Goal: Find specific page/section: Find specific page/section

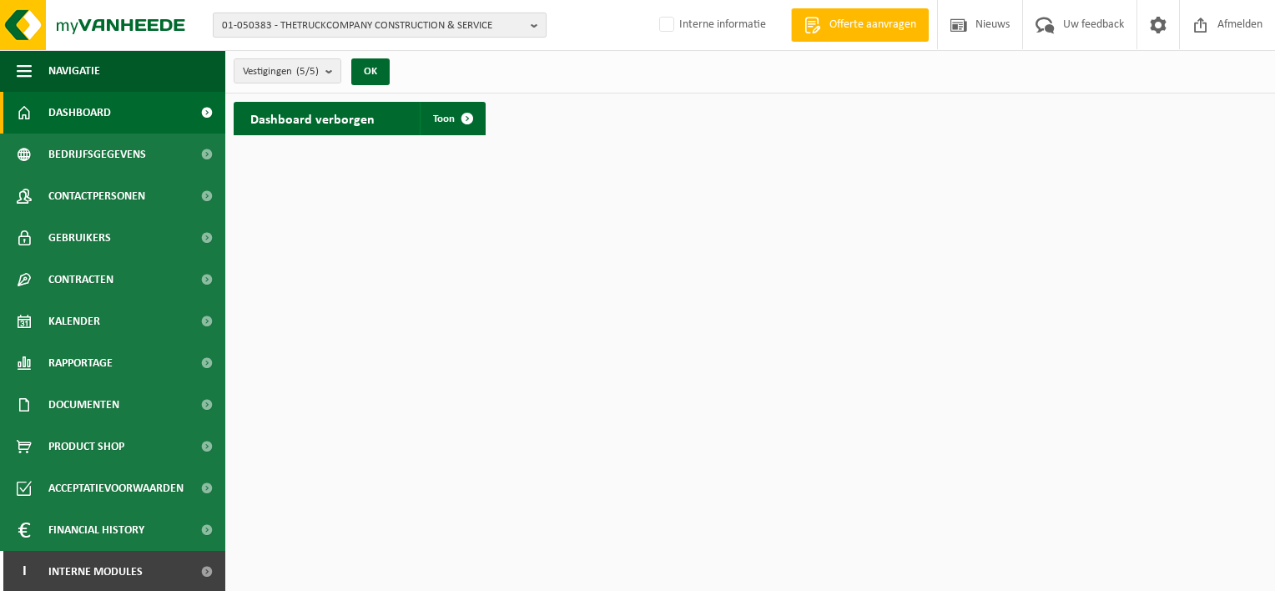
click at [395, 36] on span "01-050383 - THETRUCKCOMPANY CONSTRUCTION & SERVICE" at bounding box center [373, 25] width 302 height 25
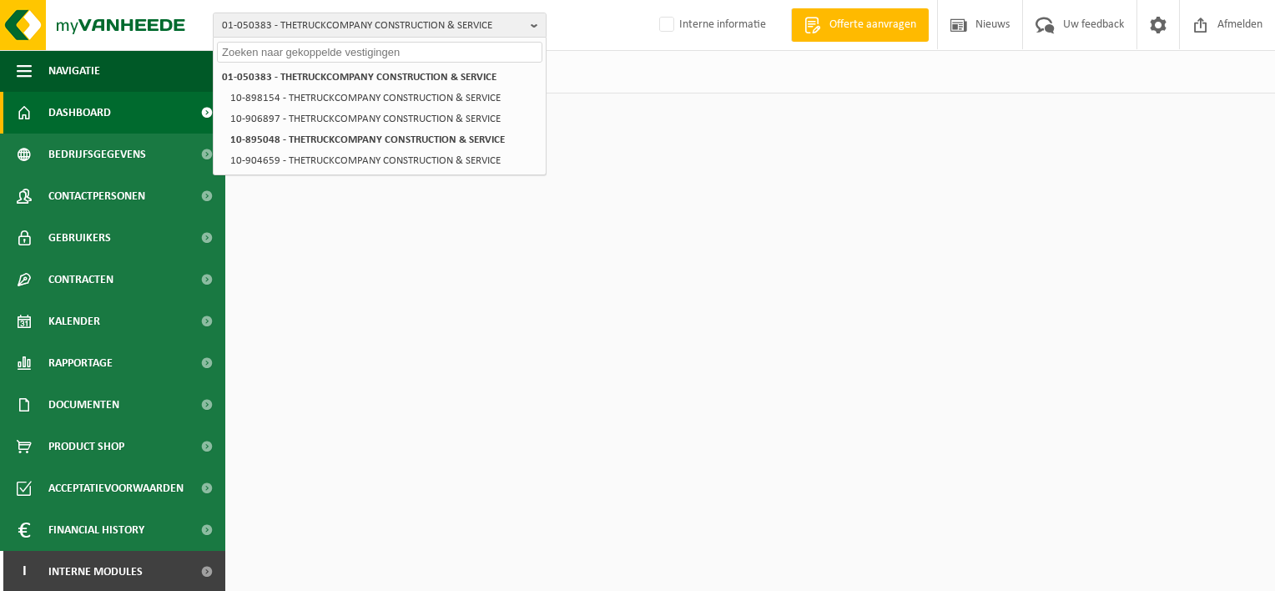
click at [326, 47] on input "text" at bounding box center [379, 52] width 325 height 21
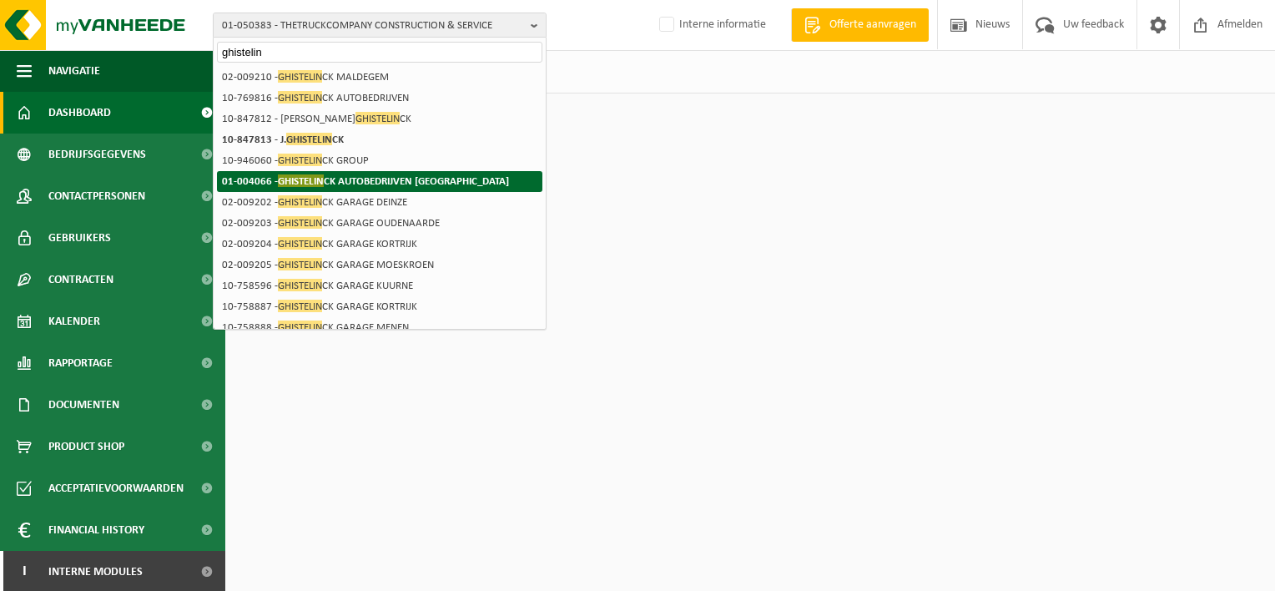
type input "ghistelin"
click at [358, 179] on strong "01-004066 - GHISTELIN CK AUTOBEDRIJVEN NV" at bounding box center [365, 180] width 287 height 13
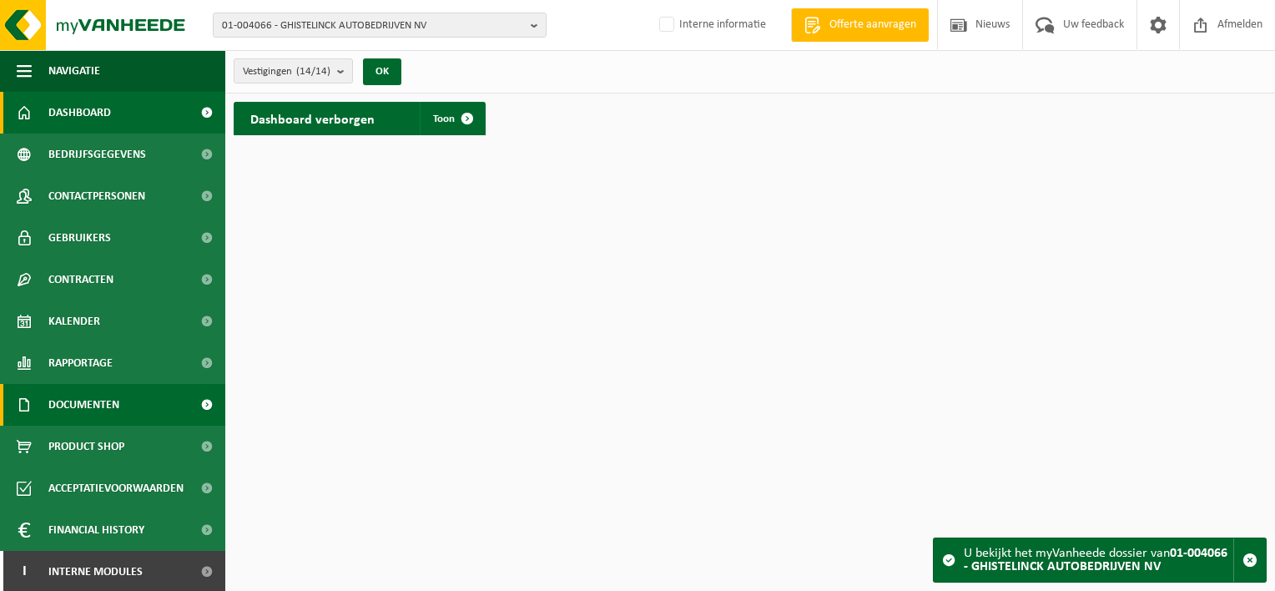
click at [76, 405] on span "Documenten" at bounding box center [83, 405] width 71 height 42
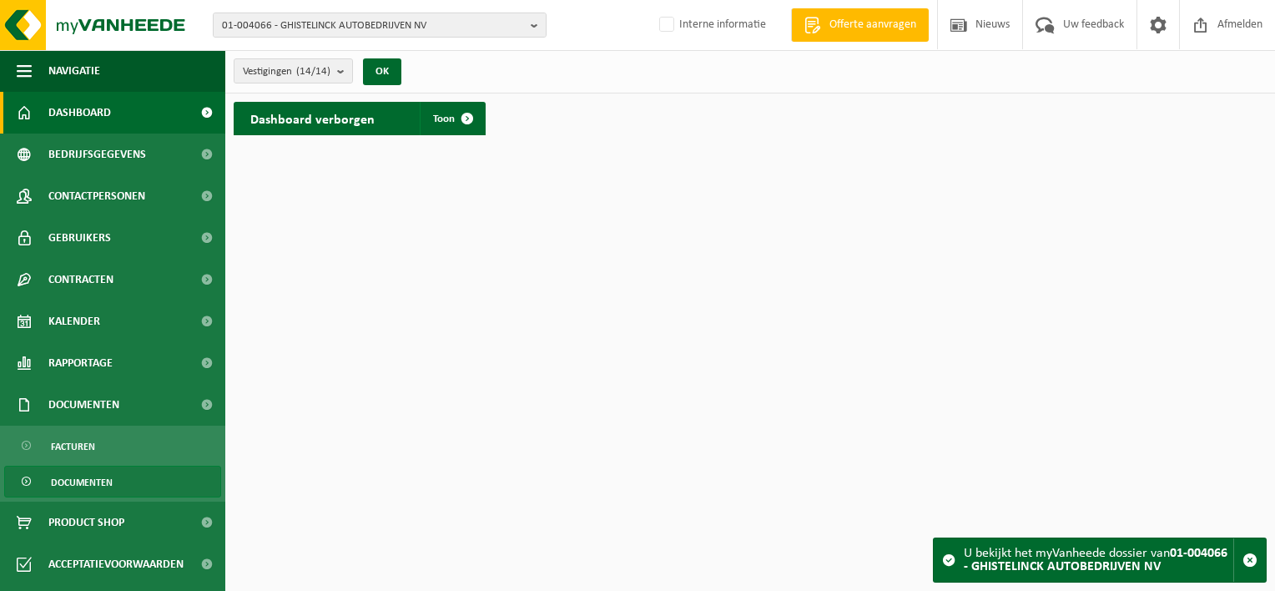
click at [83, 476] on span "Documenten" at bounding box center [82, 482] width 62 height 32
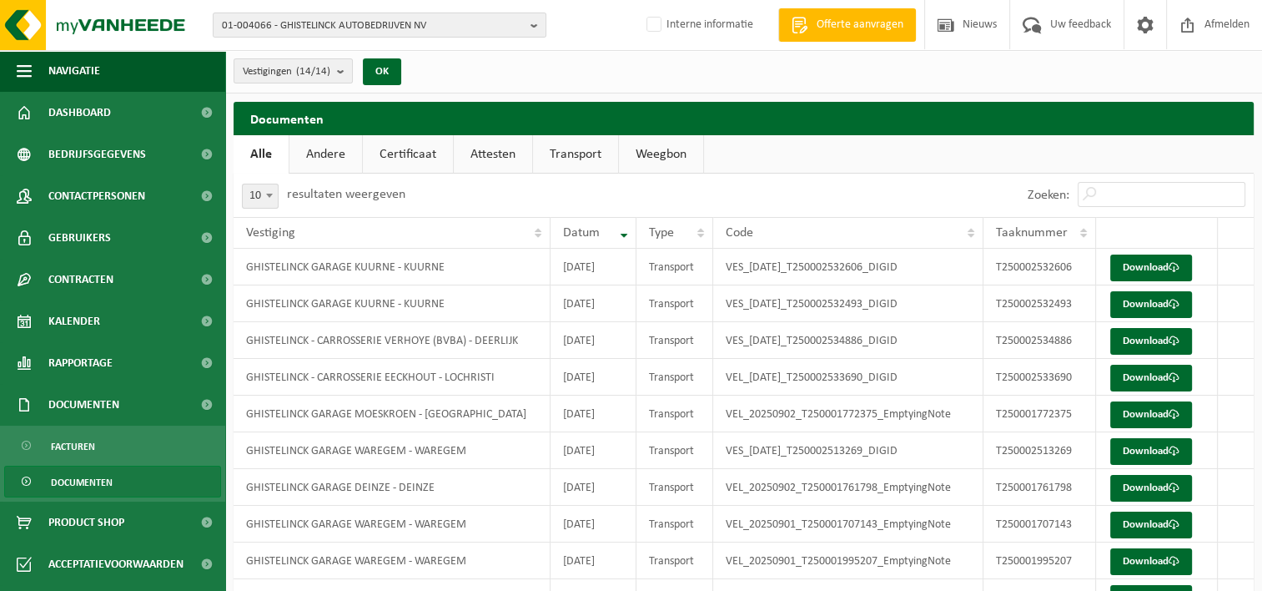
click at [495, 153] on link "Attesten" at bounding box center [493, 154] width 78 height 38
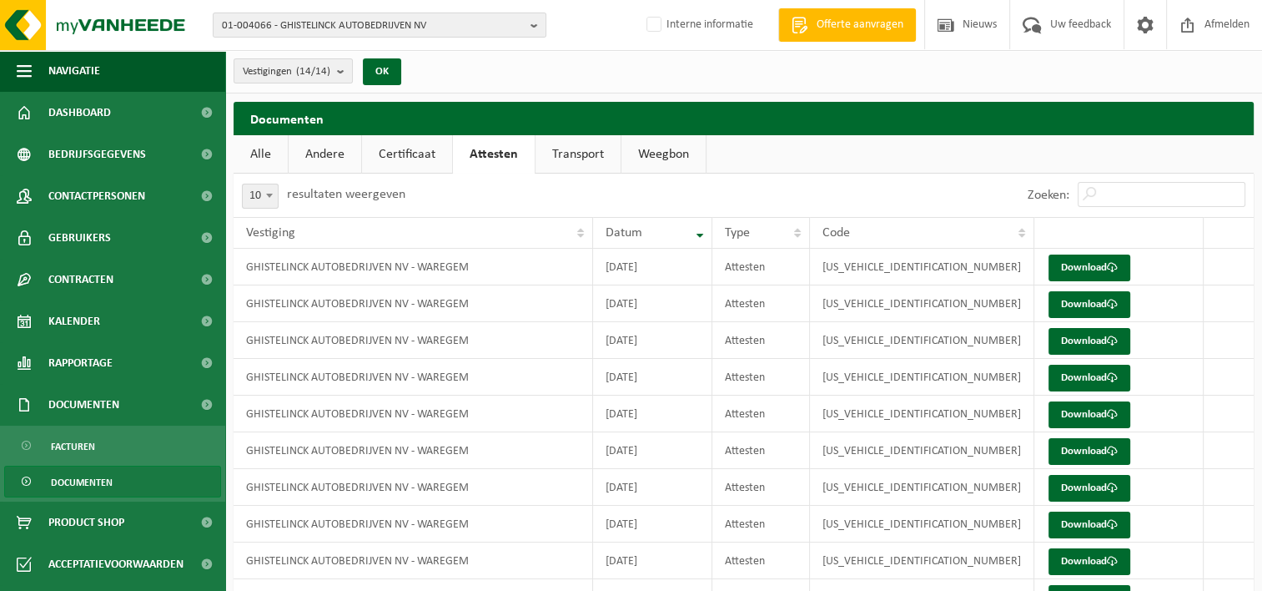
click at [424, 157] on link "Certificaat" at bounding box center [407, 154] width 90 height 38
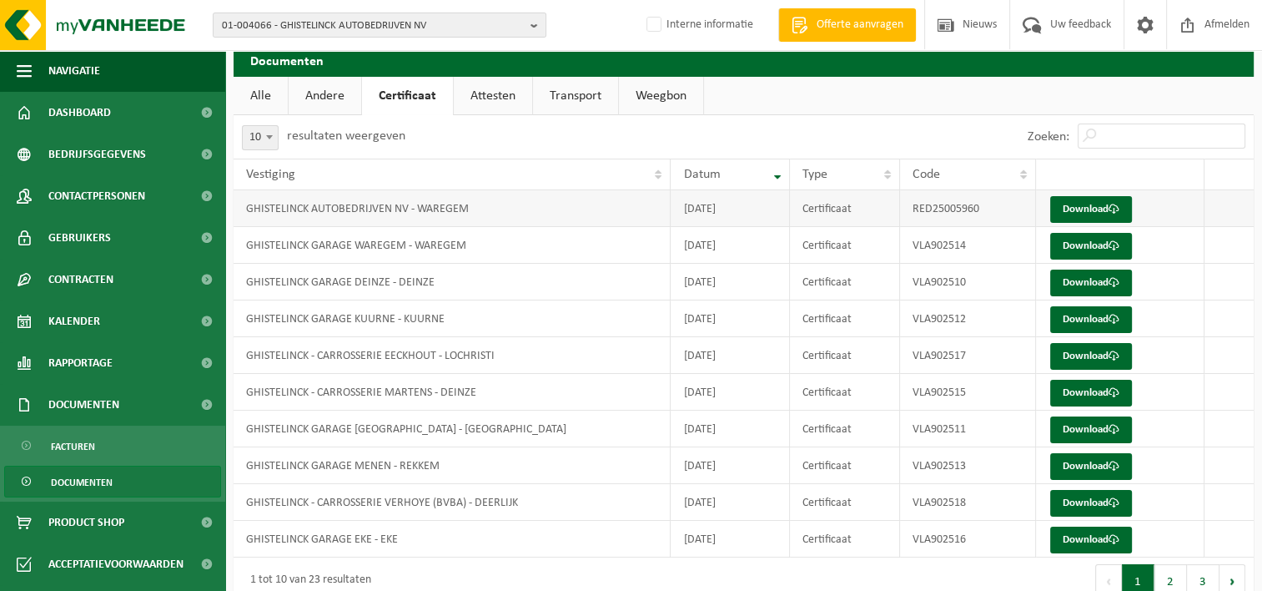
scroll to position [86, 0]
